Goal: Find specific page/section: Find specific page/section

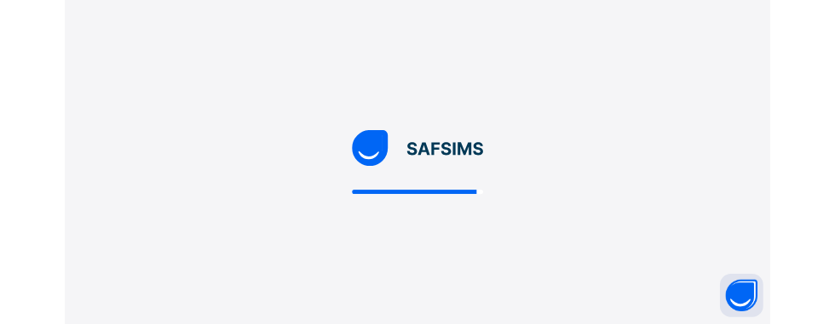
scroll to position [59, 0]
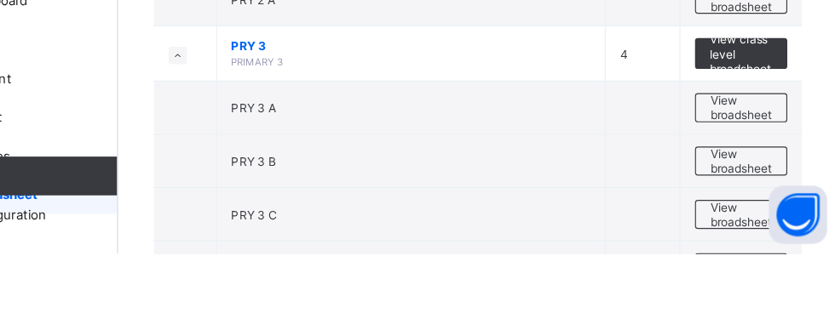
scroll to position [1610, 0]
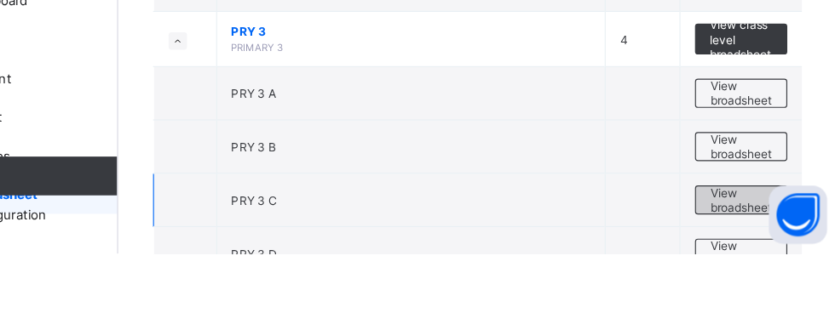
click at [752, 265] on span "View broadsheet" at bounding box center [751, 278] width 54 height 26
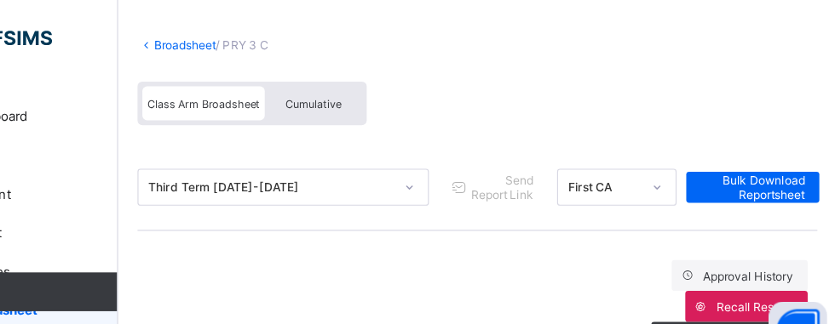
scroll to position [78, 0]
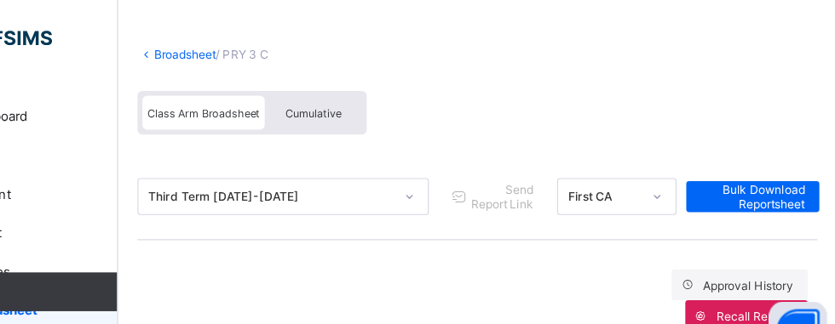
click at [267, 45] on link "Broadsheet" at bounding box center [263, 48] width 55 height 13
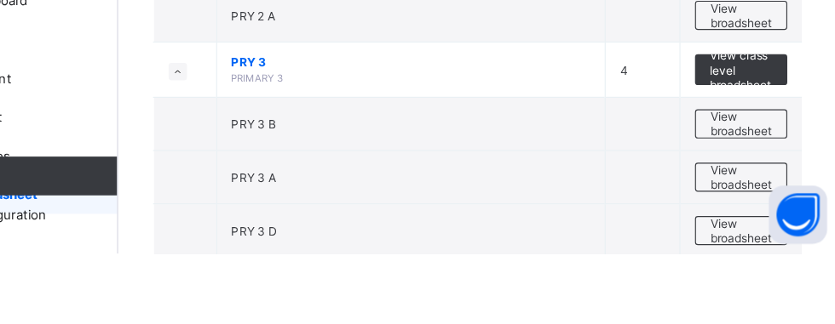
scroll to position [1608, 0]
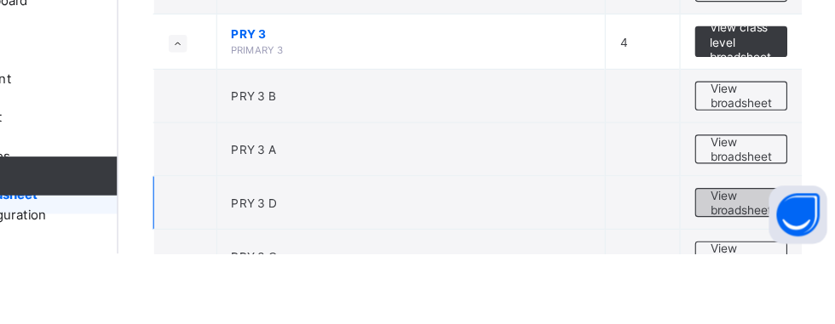
click at [761, 267] on span "View broadsheet" at bounding box center [751, 280] width 54 height 26
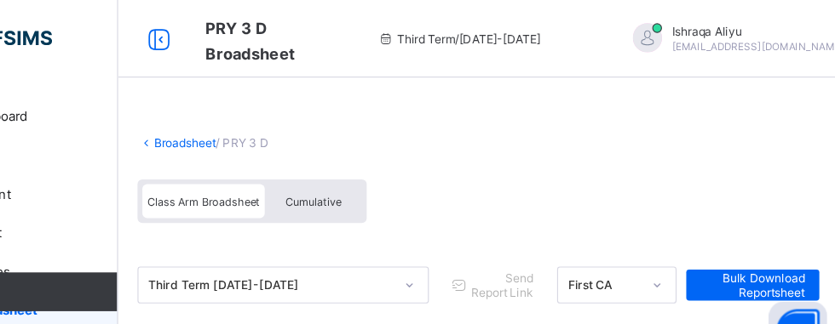
click at [256, 121] on link "Broadsheet" at bounding box center [263, 125] width 55 height 13
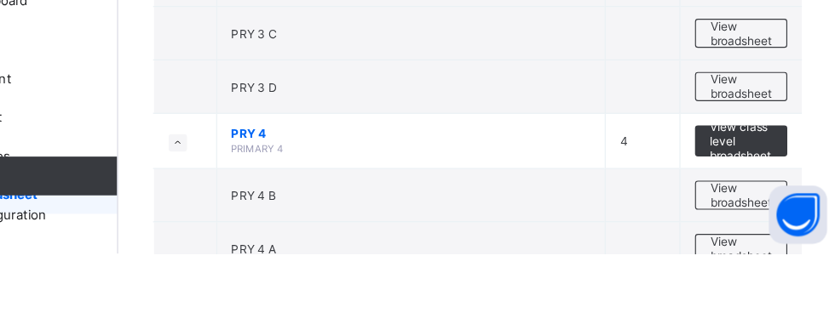
scroll to position [1760, 0]
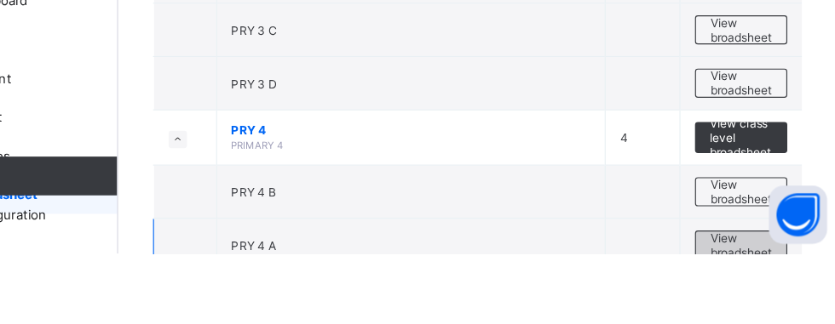
click at [764, 304] on span "View broadsheet" at bounding box center [751, 317] width 54 height 26
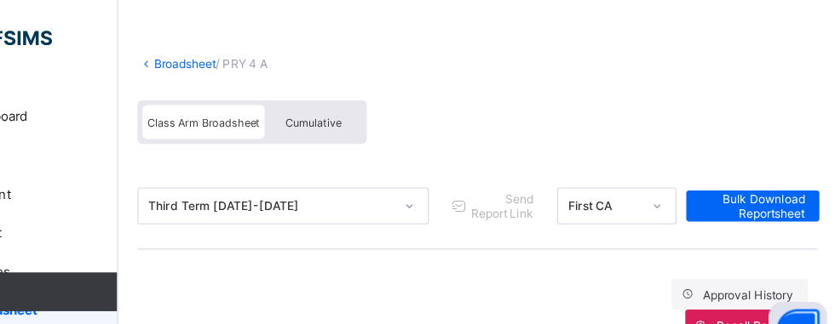
scroll to position [51, 0]
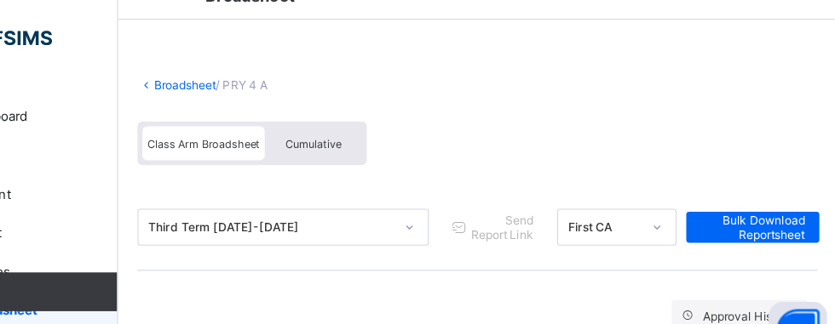
click at [275, 68] on link "Broadsheet" at bounding box center [263, 74] width 55 height 13
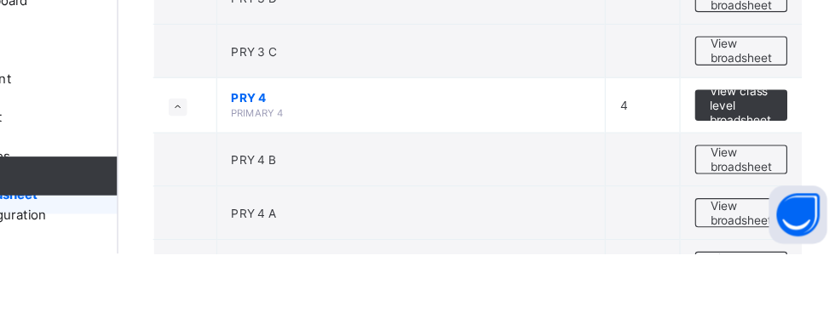
scroll to position [1791, 0]
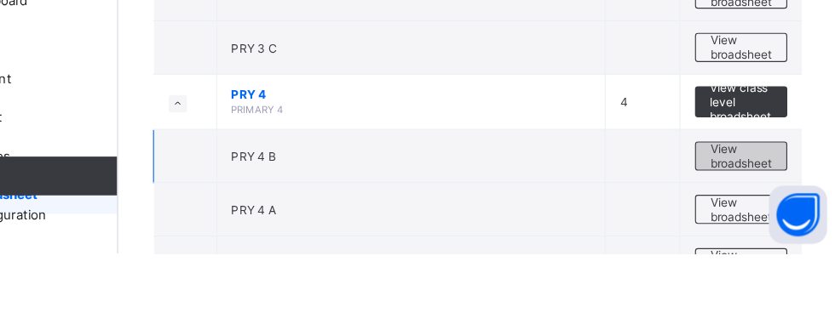
click at [752, 226] on span "View broadsheet" at bounding box center [751, 239] width 54 height 26
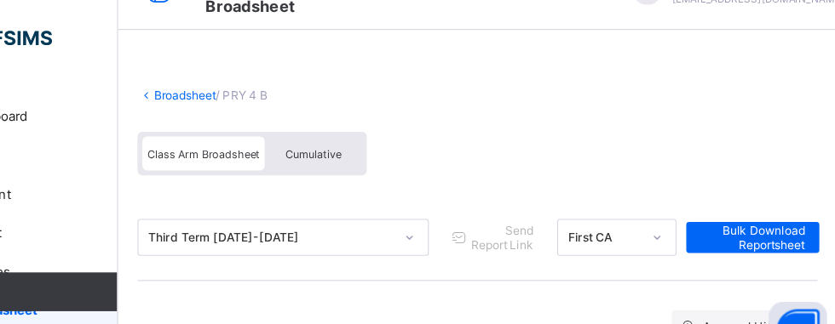
scroll to position [18, 0]
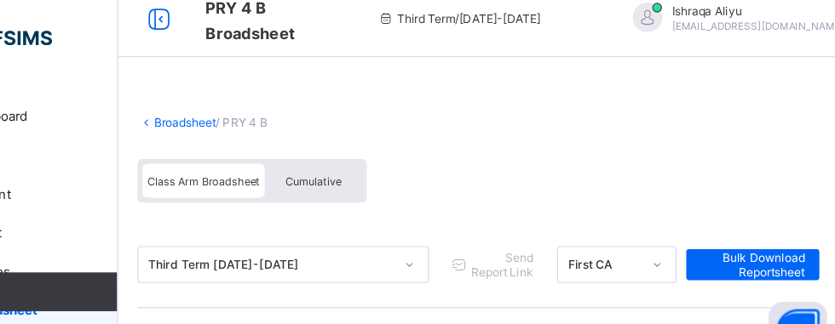
click at [261, 102] on link "Broadsheet" at bounding box center [263, 107] width 55 height 13
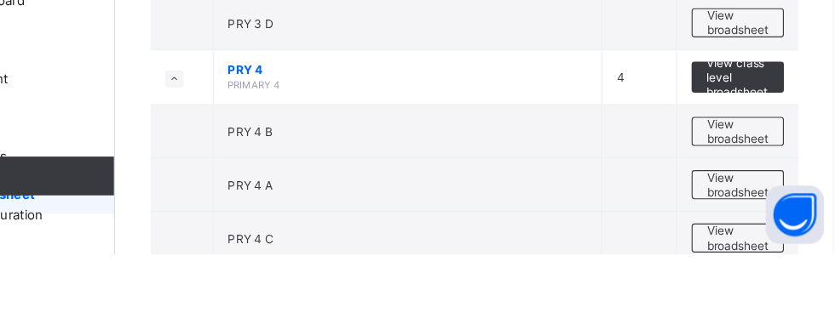
scroll to position [1814, 0]
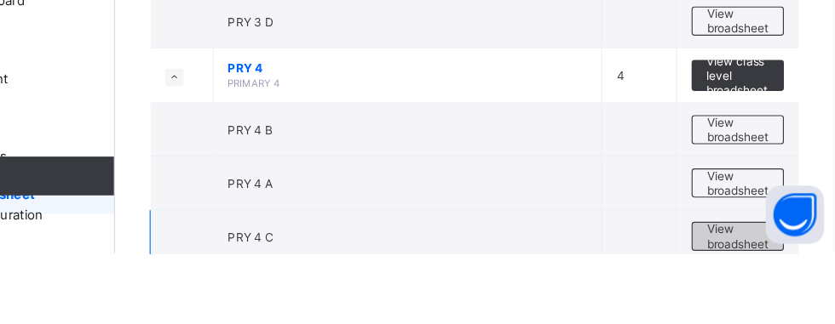
click at [768, 296] on span "View broadsheet" at bounding box center [751, 309] width 54 height 26
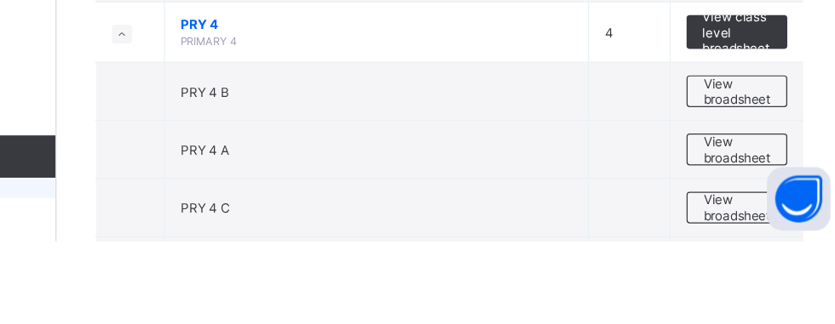
scroll to position [1842, 0]
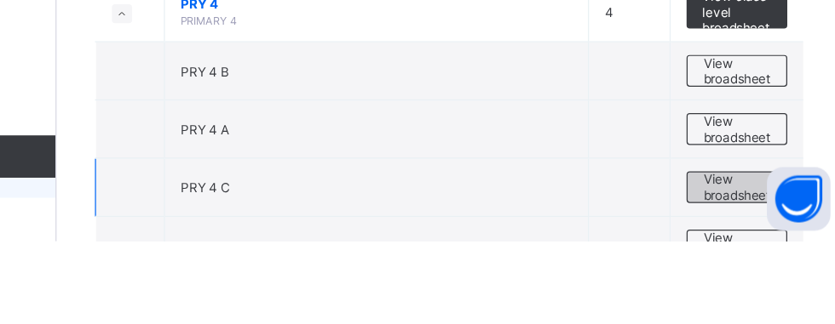
click at [763, 268] on span "View broadsheet" at bounding box center [751, 281] width 54 height 26
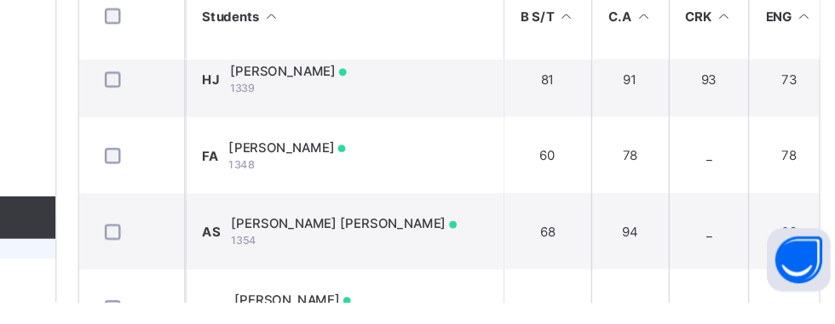
scroll to position [643, 0]
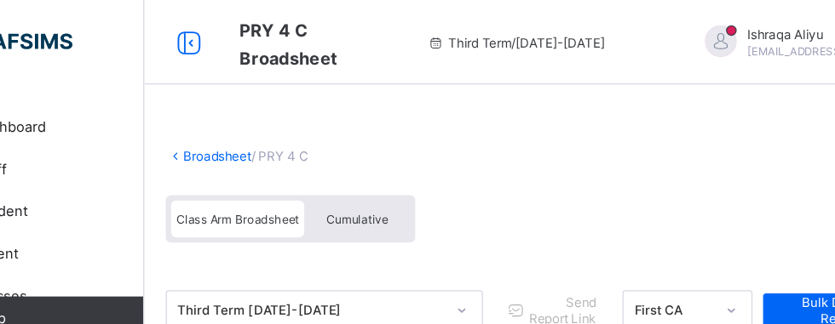
click at [270, 123] on link "Broadsheet" at bounding box center [263, 125] width 55 height 13
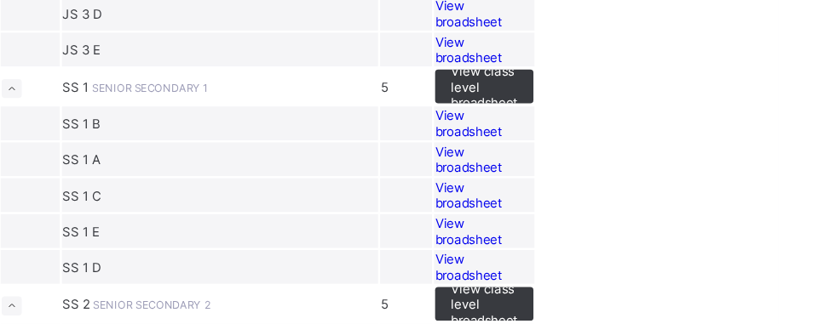
scroll to position [1996, 0]
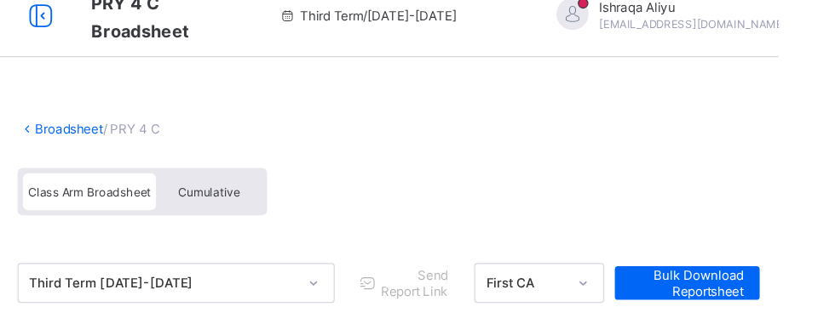
scroll to position [20, 0]
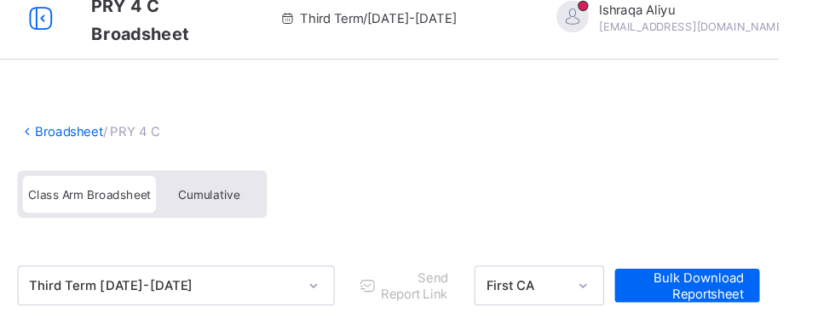
click at [273, 111] on link "Broadsheet" at bounding box center [263, 106] width 55 height 13
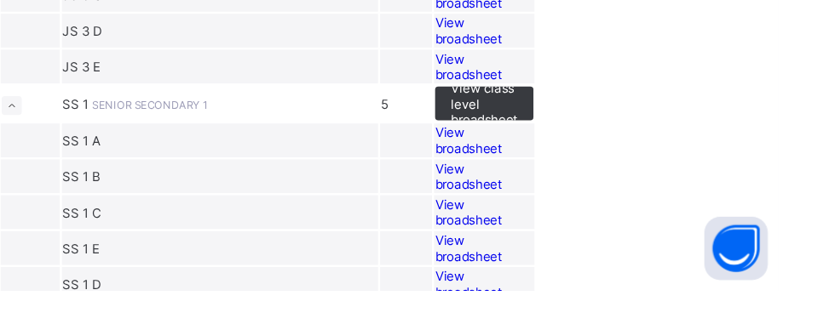
scroll to position [1898, 0]
